Goal: Check status

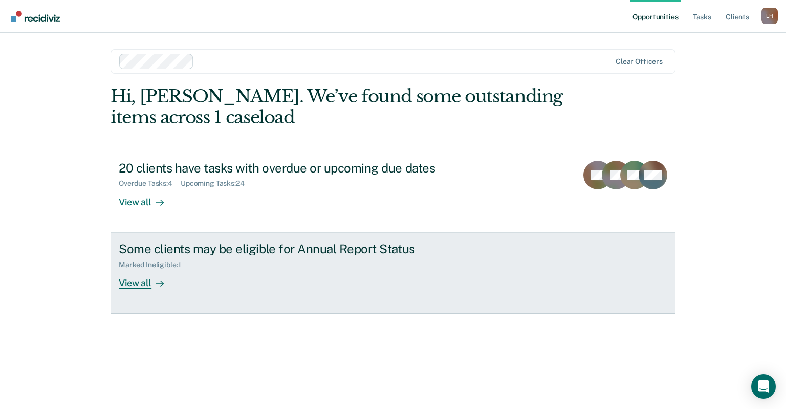
click at [147, 283] on div "View all" at bounding box center [147, 279] width 57 height 20
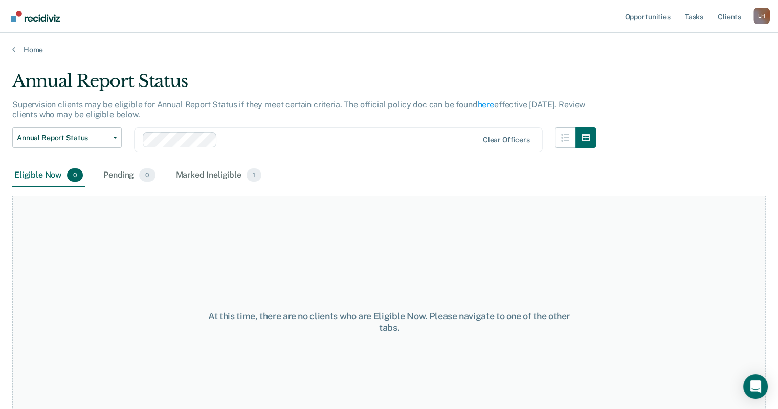
click at [30, 175] on div "Eligible Now 0" at bounding box center [48, 175] width 73 height 23
click at [223, 175] on div "Marked Ineligible 1" at bounding box center [219, 175] width 90 height 23
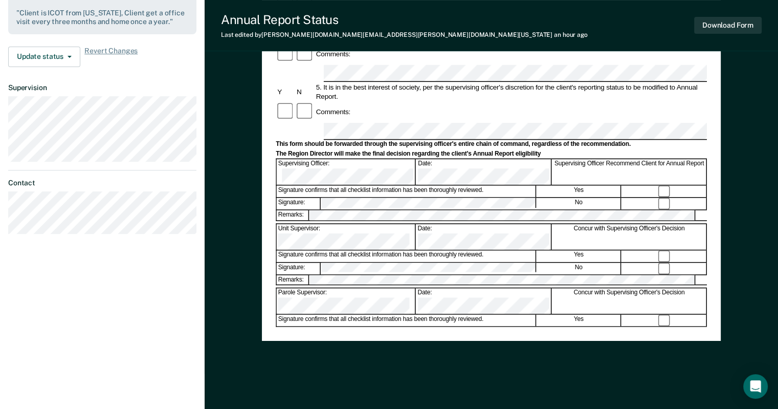
scroll to position [354, 0]
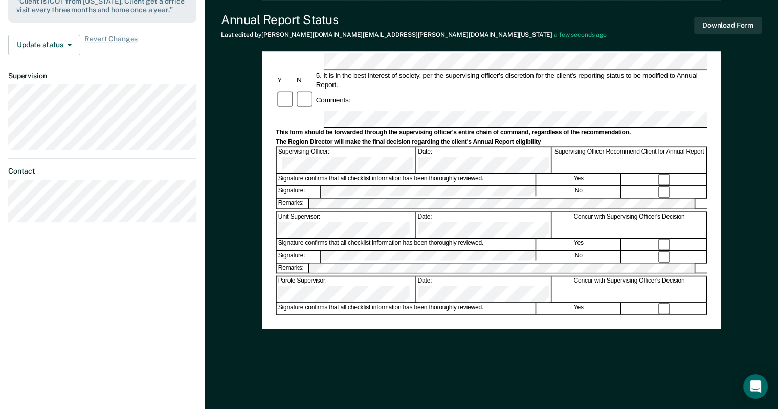
click at [475, 317] on div "Annual Reporting Checklist, Recommendation, and Determination Form Clients who …" at bounding box center [491, 30] width 459 height 598
click at [127, 281] on div "[PERSON_NAME] [PERSON_NAME] Profile How it works Log Out Back DS Annual Report …" at bounding box center [102, 4] width 205 height 716
click at [575, 367] on div "Annual Reporting Checklist, Recommendation, and Determination Form Clients who …" at bounding box center [491, 59] width 459 height 667
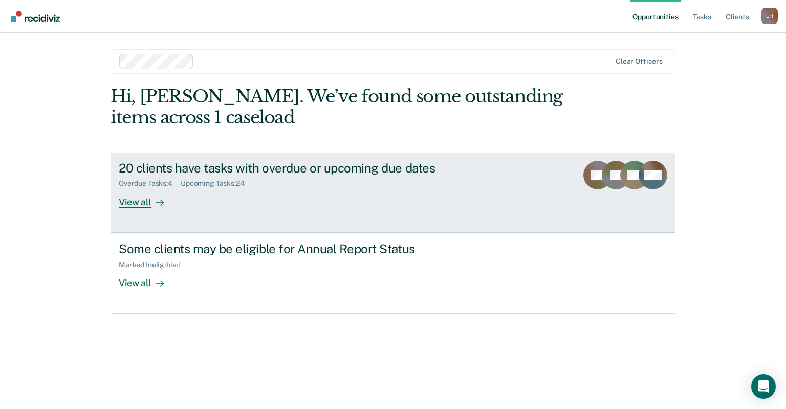
click at [141, 204] on div "View all" at bounding box center [147, 198] width 57 height 20
